Goal: Navigation & Orientation: Find specific page/section

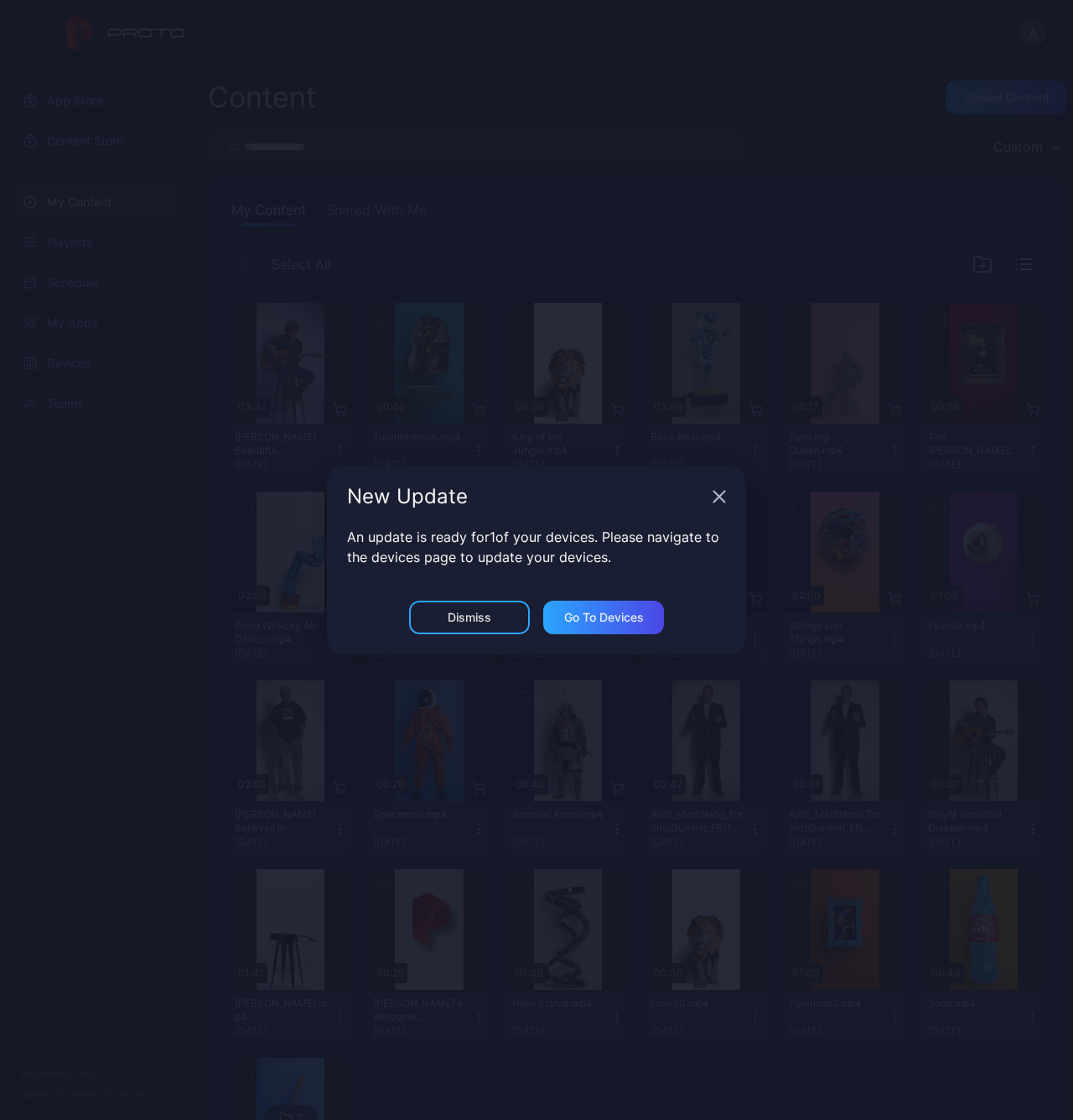
click at [721, 498] on icon "button" at bounding box center [719, 495] width 11 height 11
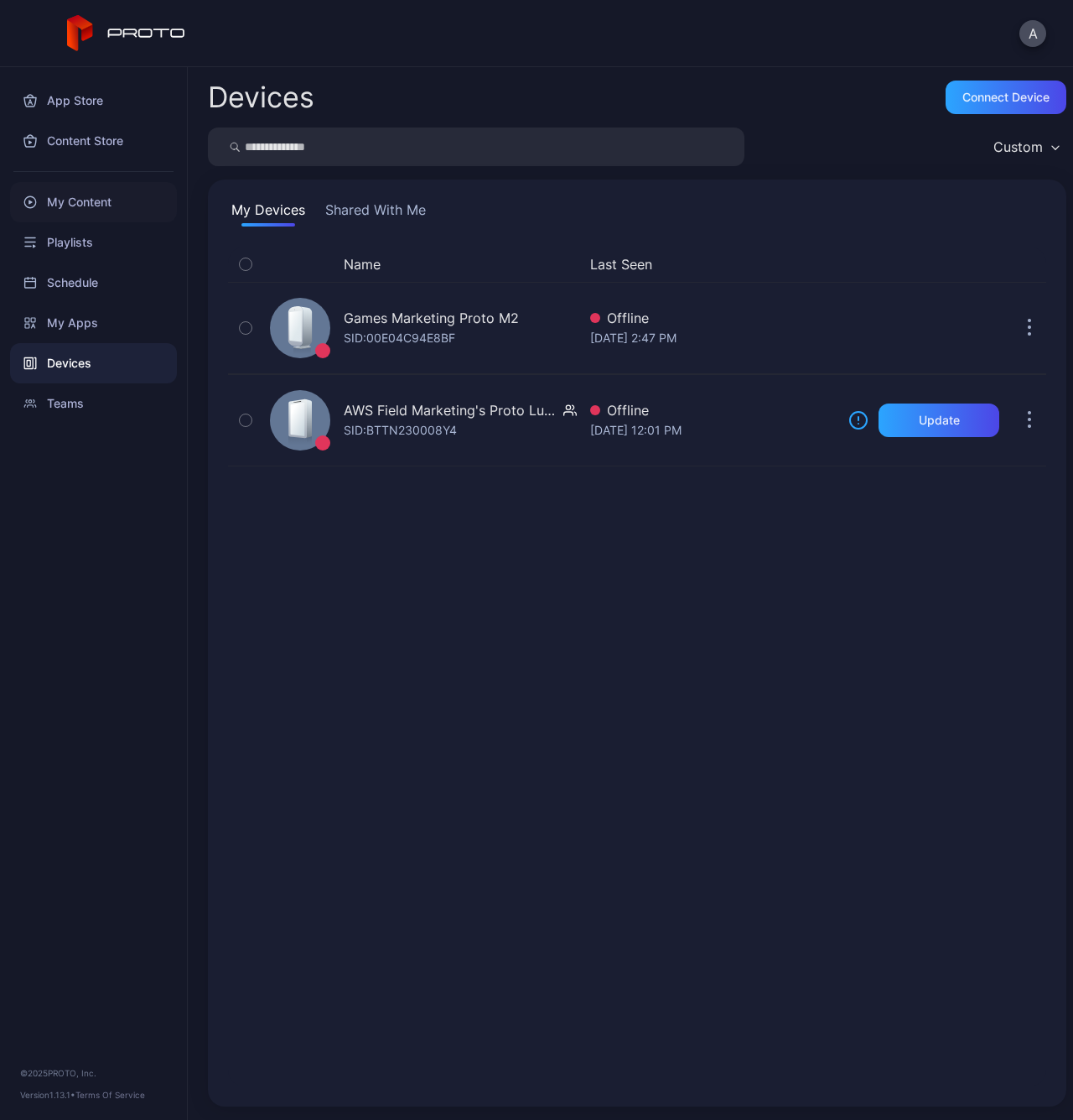
click at [108, 207] on div "My Content" at bounding box center [94, 202] width 167 height 40
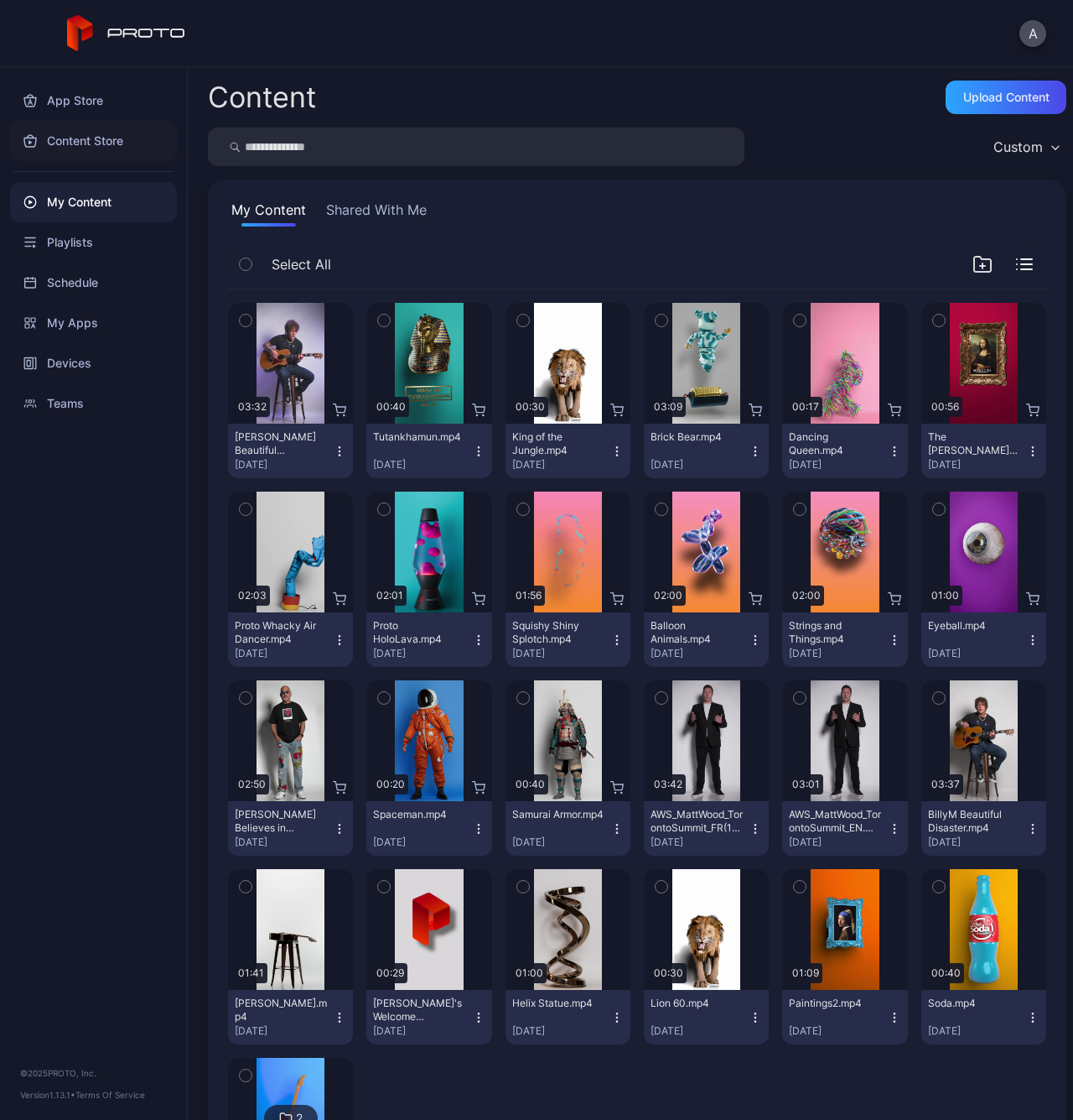
click at [99, 139] on div "Content Store" at bounding box center [94, 140] width 167 height 40
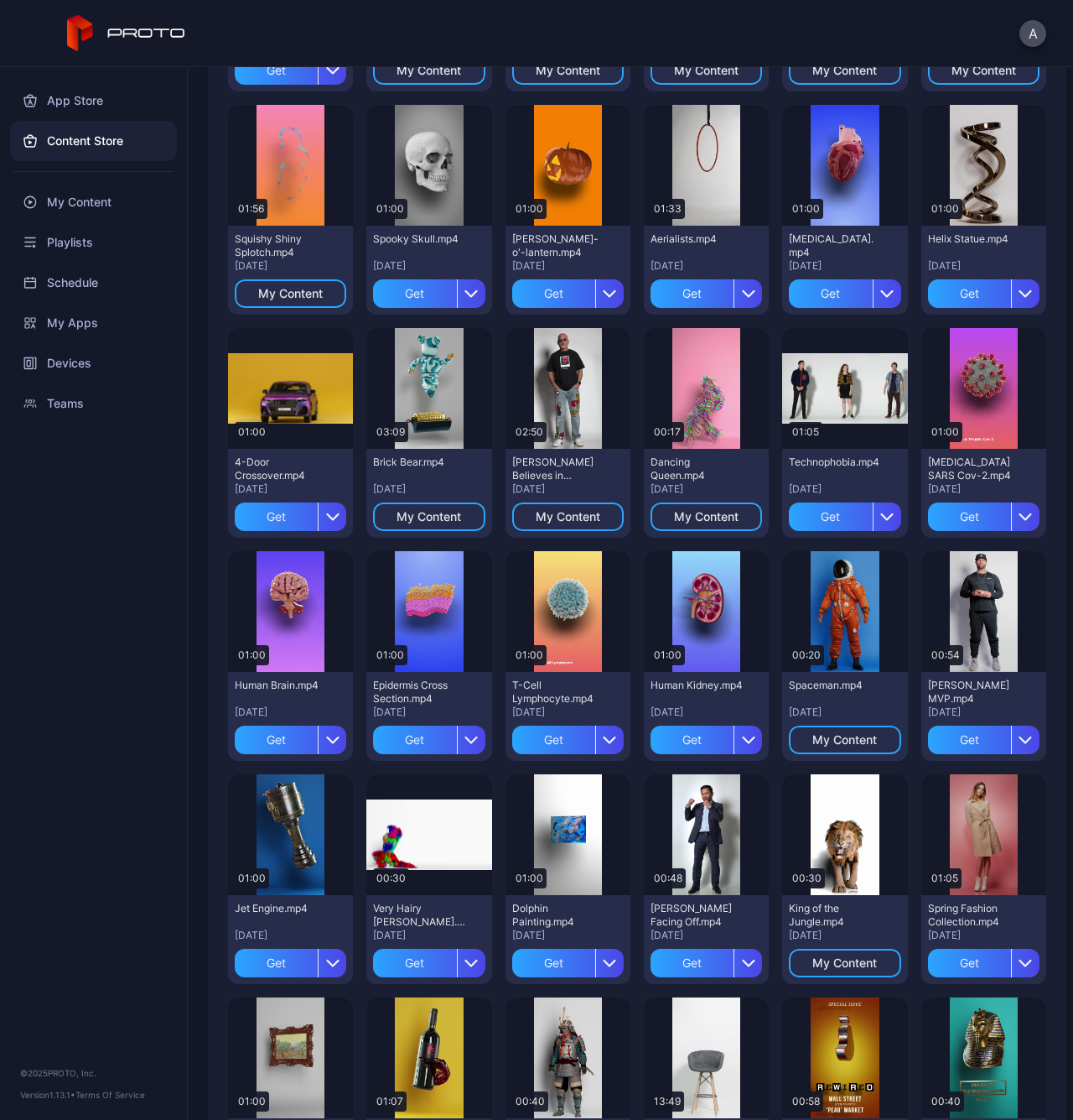
scroll to position [206, 0]
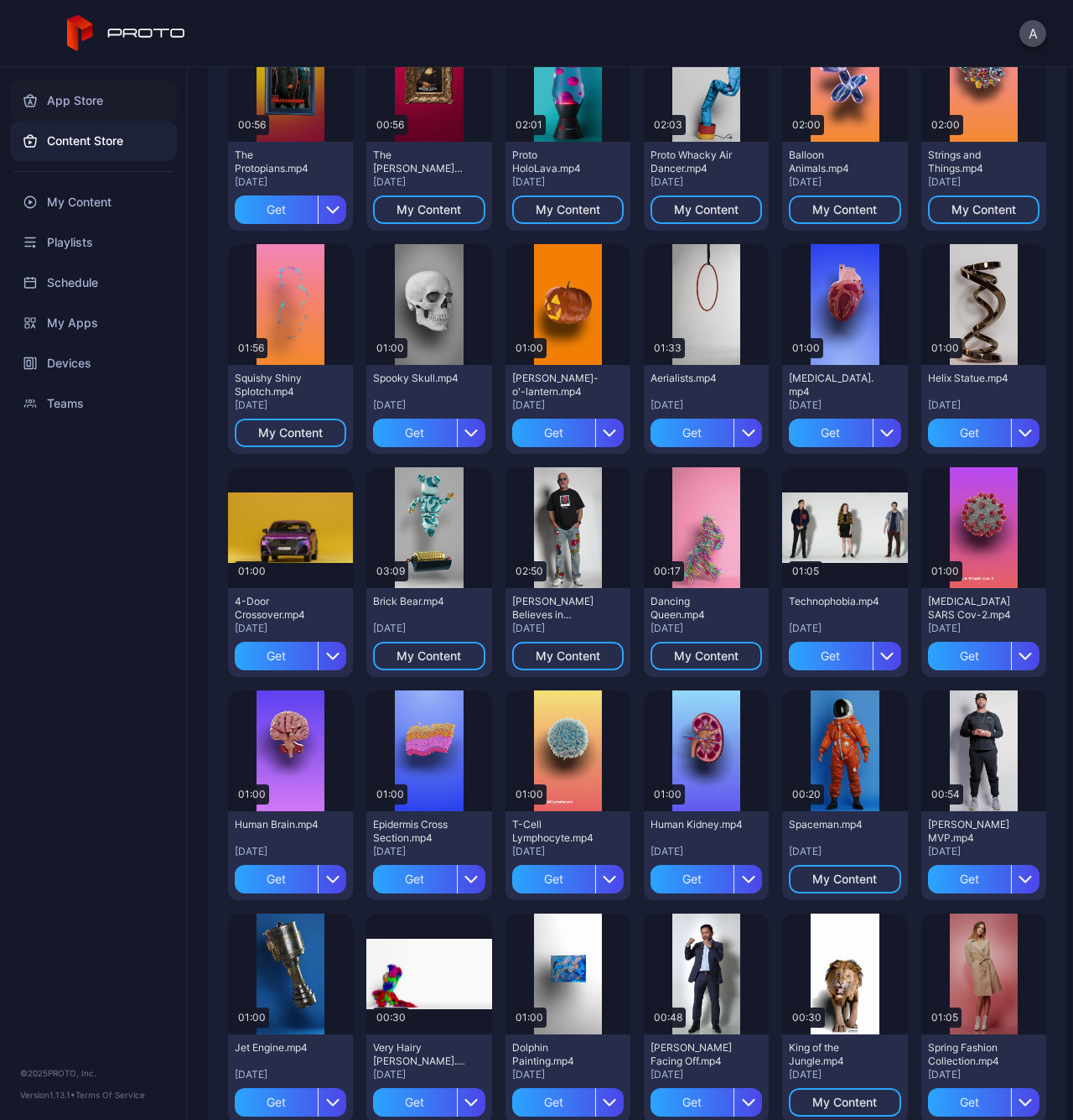
click at [83, 103] on div "App Store" at bounding box center [94, 100] width 167 height 40
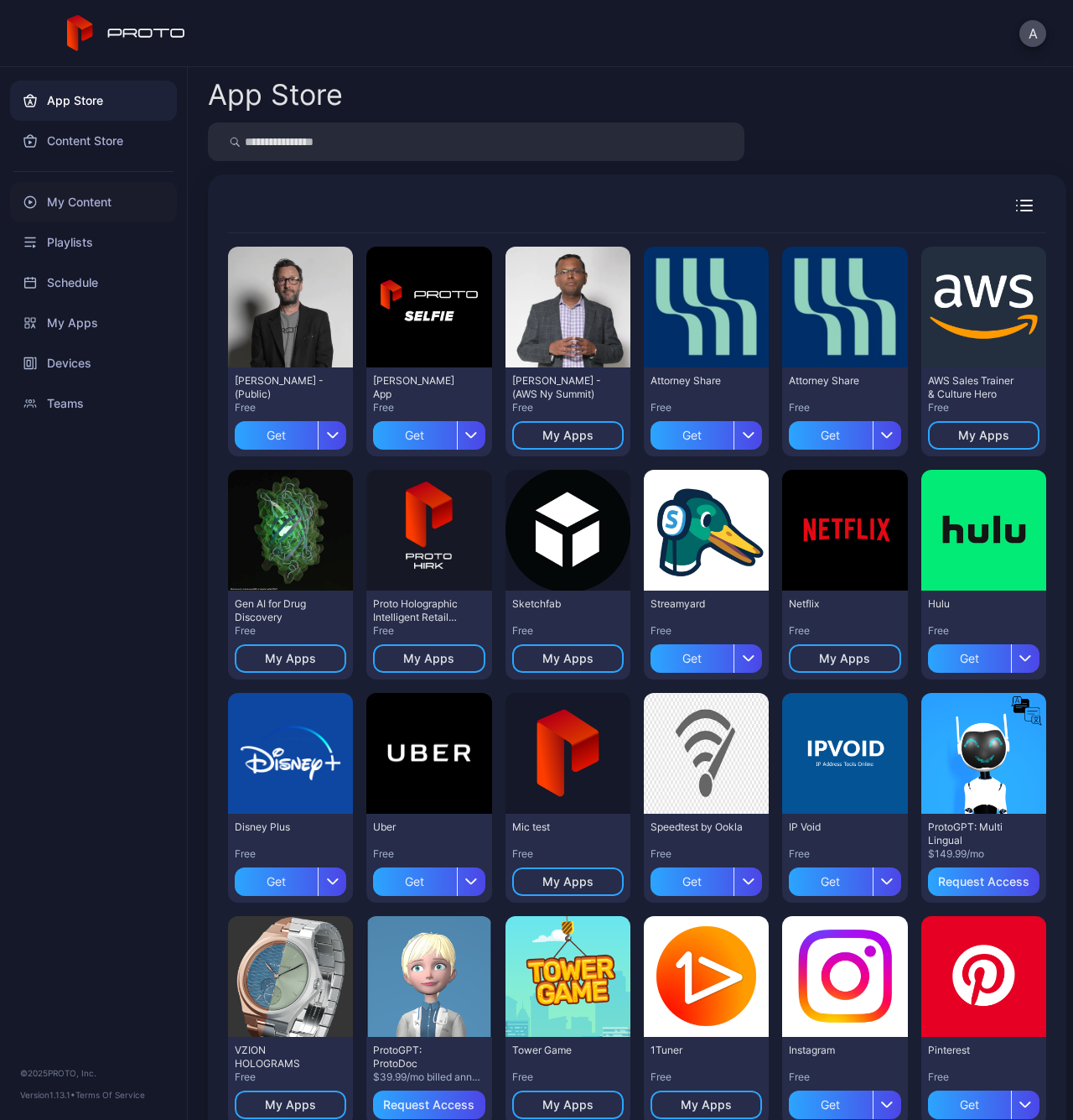
click at [117, 209] on div "My Content" at bounding box center [94, 202] width 167 height 40
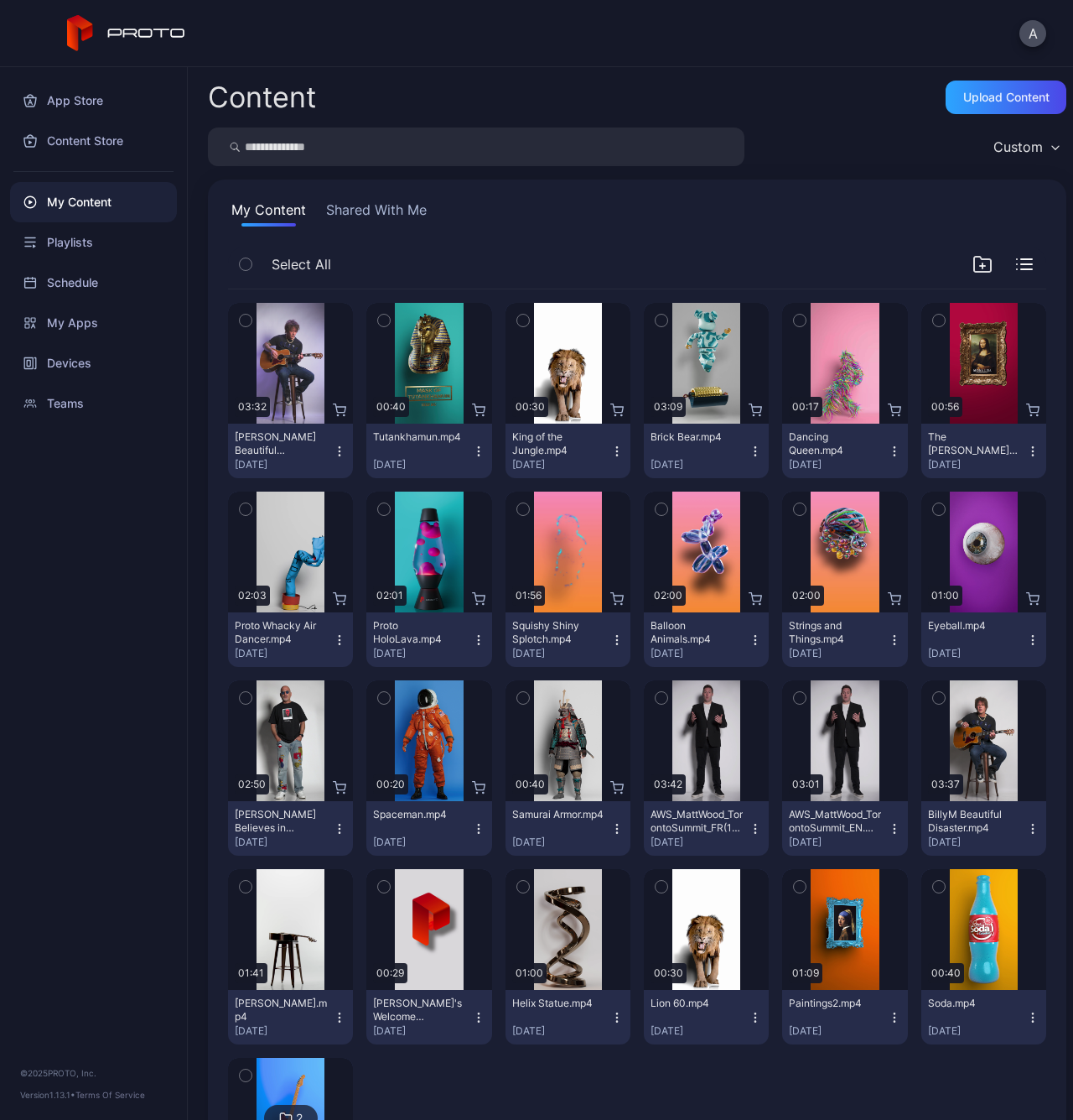
click at [382, 212] on button "Shared With Me" at bounding box center [376, 213] width 107 height 27
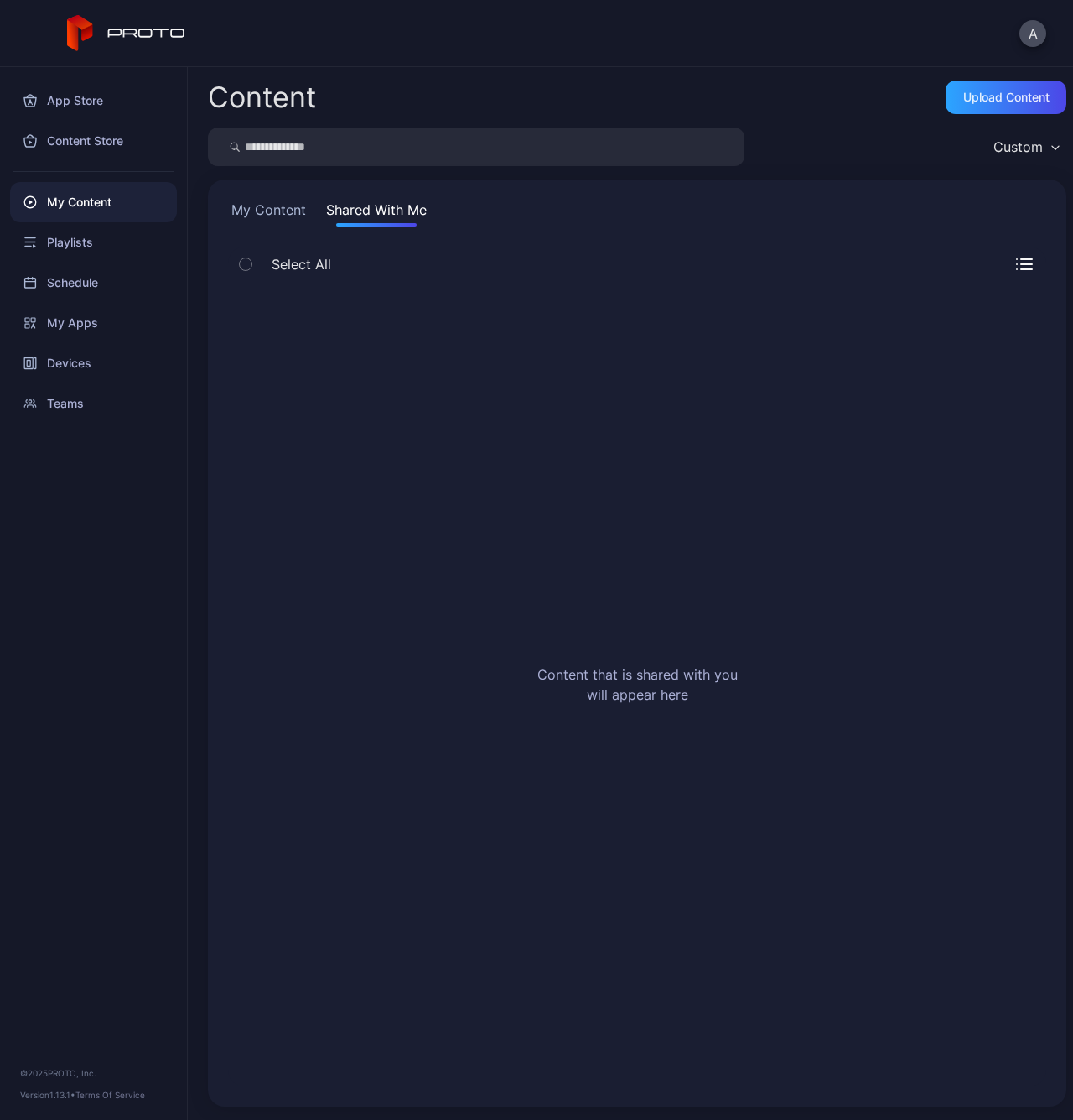
click at [272, 216] on button "My Content" at bounding box center [268, 213] width 81 height 27
